Goal: Check status: Check status

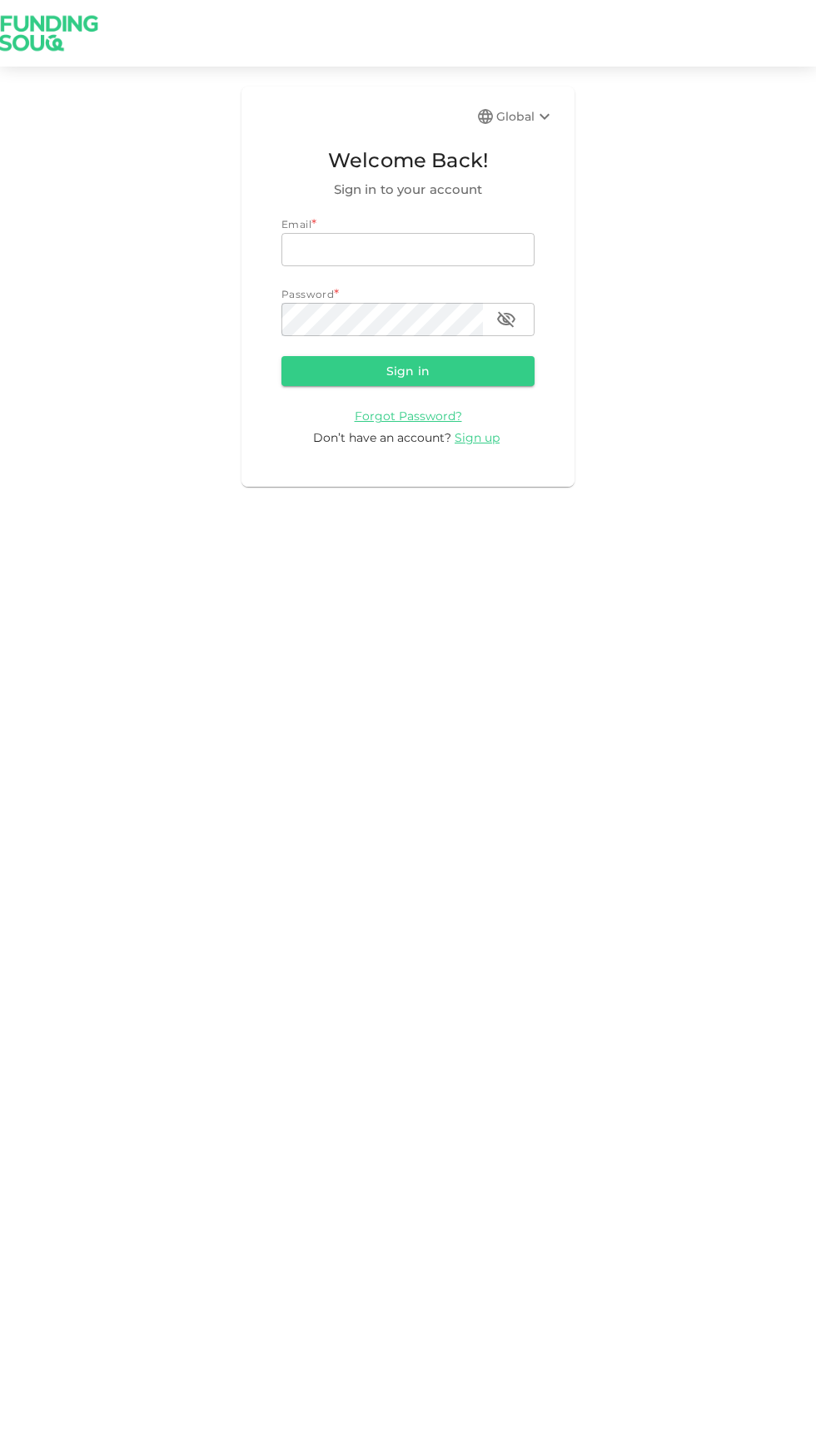
click at [375, 246] on input "email" at bounding box center [408, 250] width 253 height 33
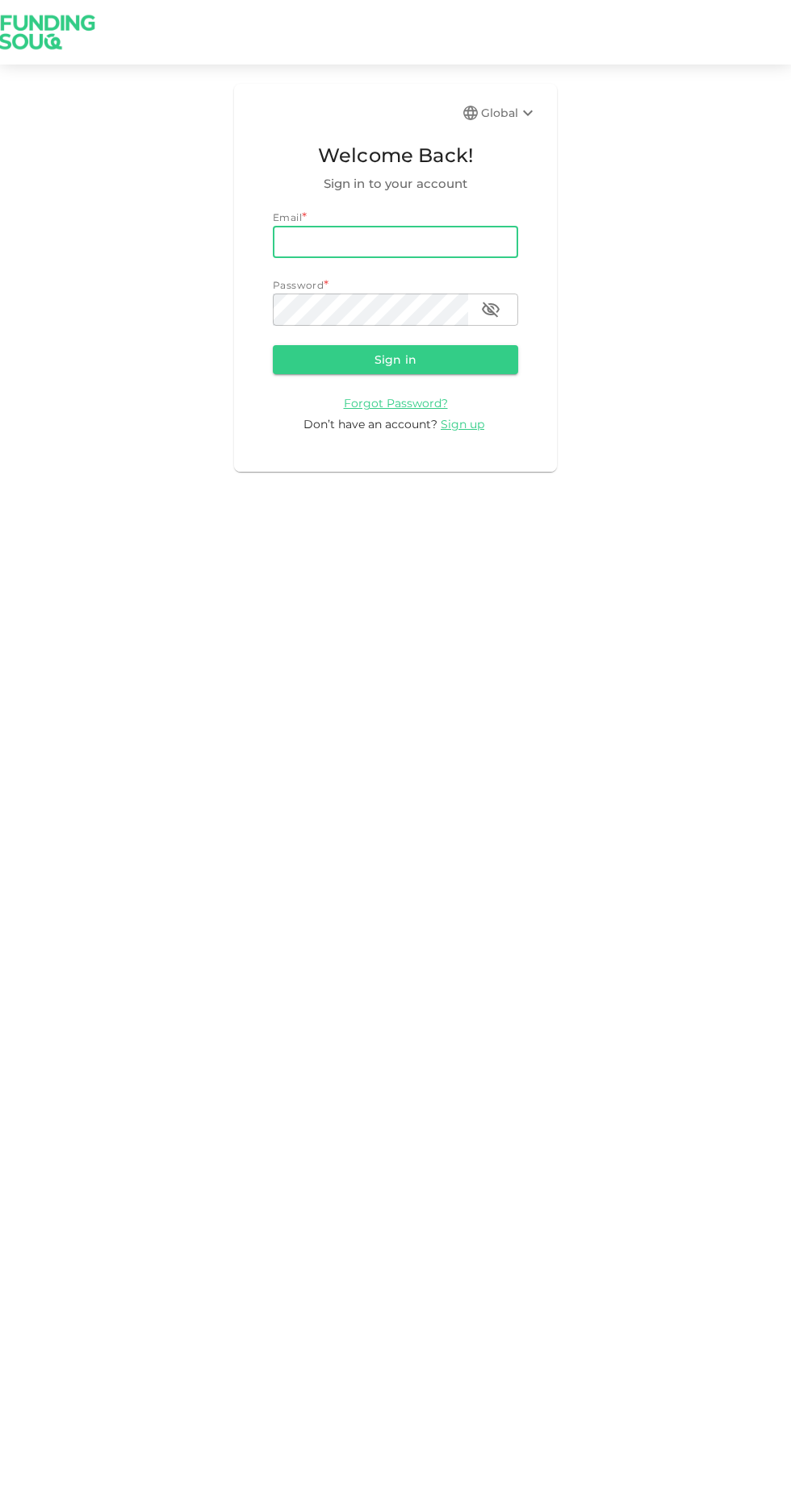
type input "[PERSON_NAME][EMAIL_ADDRESS][PERSON_NAME][PERSON_NAME][DOMAIN_NAME]"
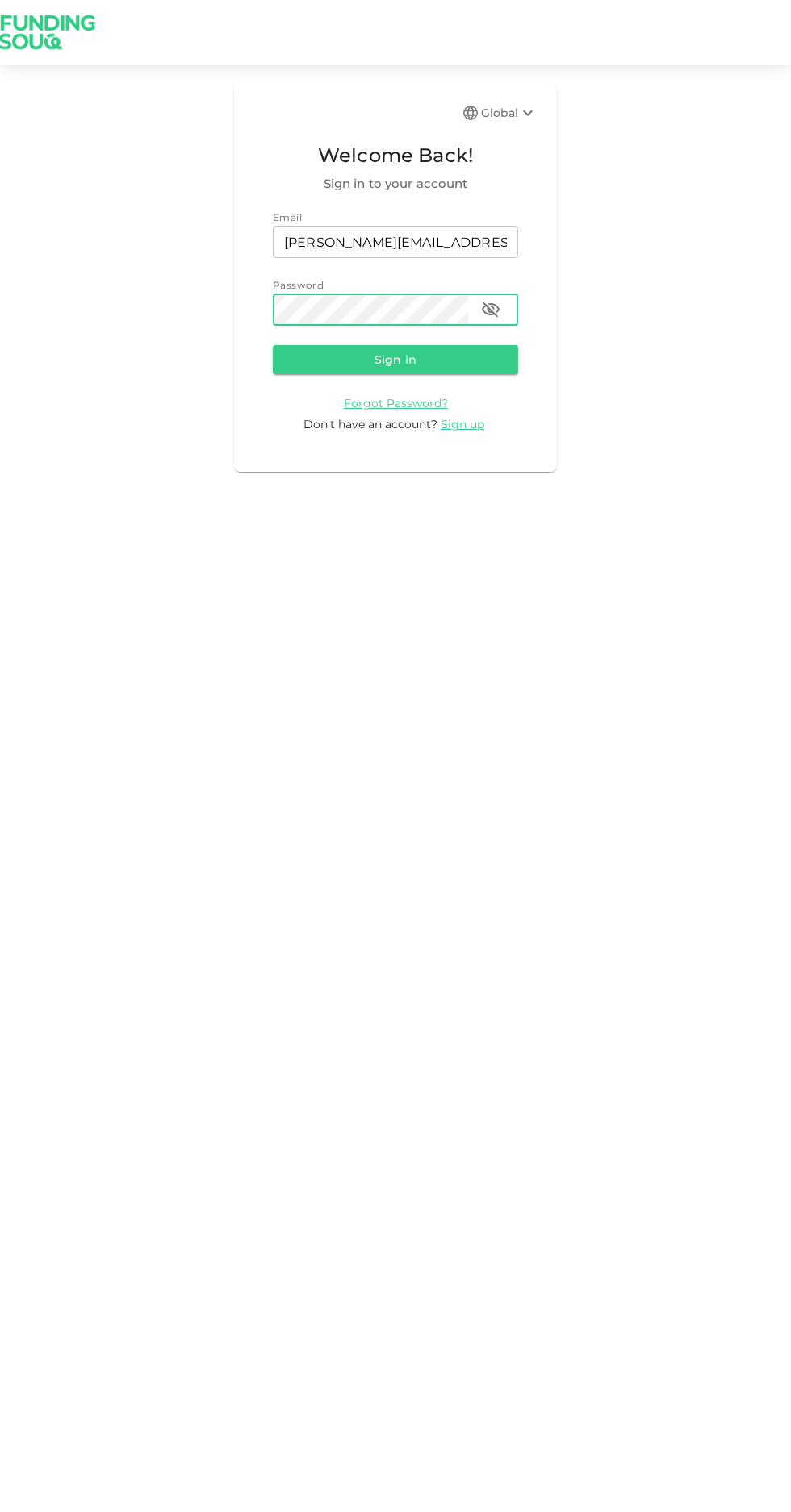
click at [374, 359] on button "Sign in" at bounding box center [395, 359] width 246 height 29
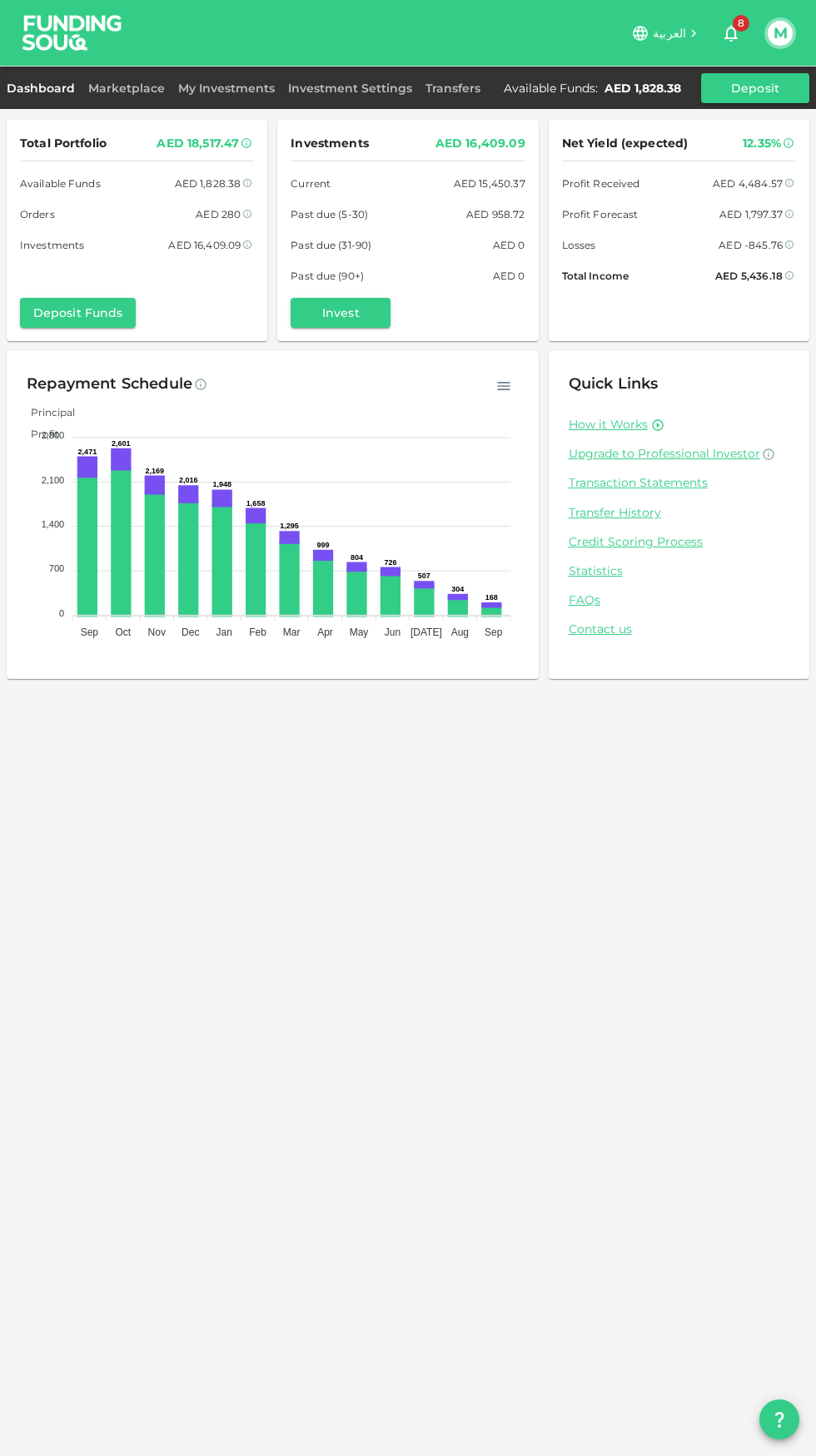
click at [208, 84] on link "My Investments" at bounding box center [226, 88] width 110 height 15
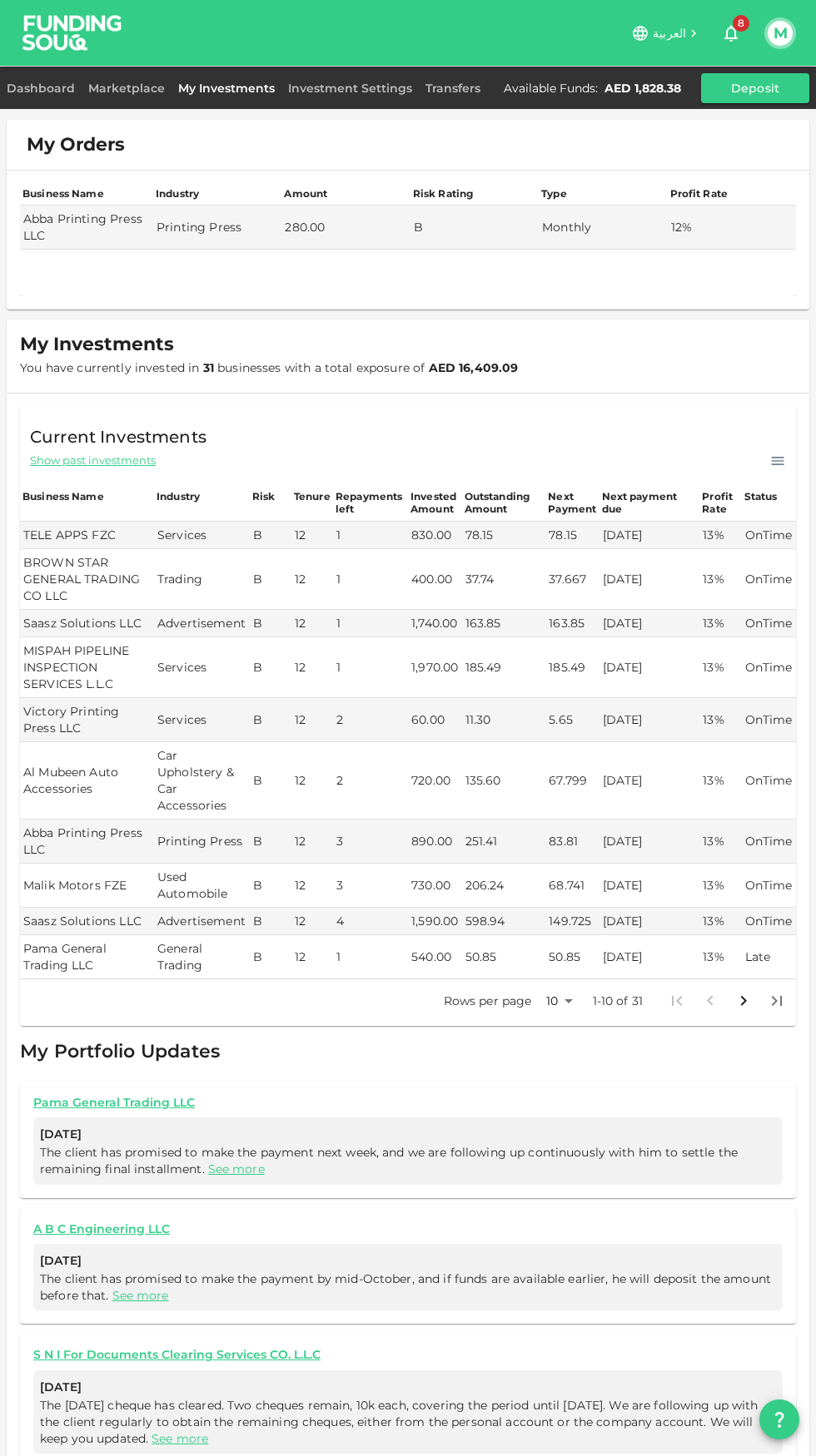
click at [59, 89] on link "Dashboard" at bounding box center [44, 88] width 75 height 15
